Goal: Find specific page/section: Find specific page/section

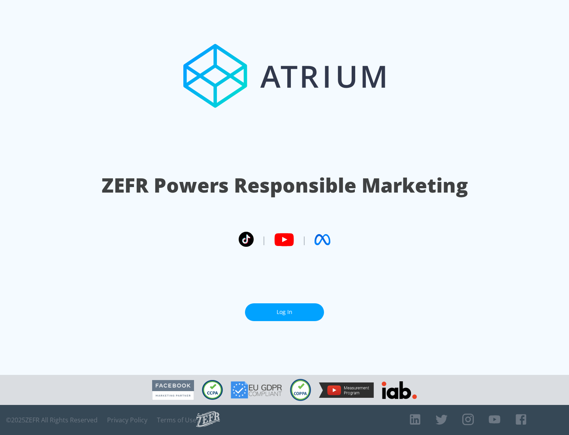
click at [285, 309] on link "Log In" at bounding box center [284, 312] width 79 height 18
